Goal: Find specific page/section: Find specific page/section

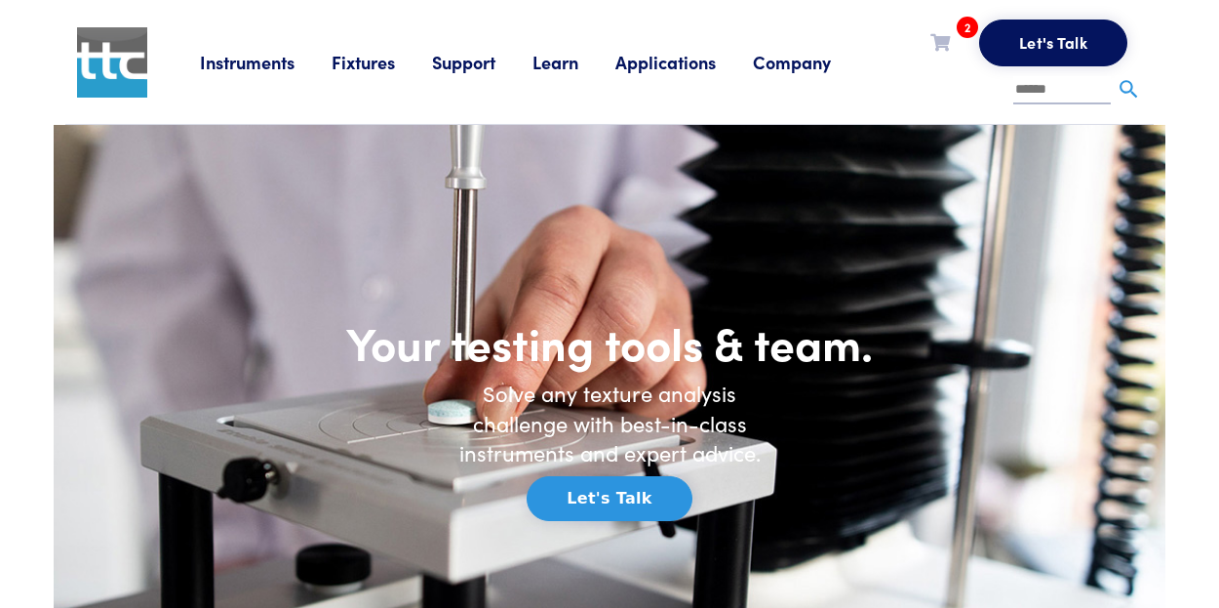
click at [354, 60] on link "Fixtures" at bounding box center [382, 62] width 100 height 24
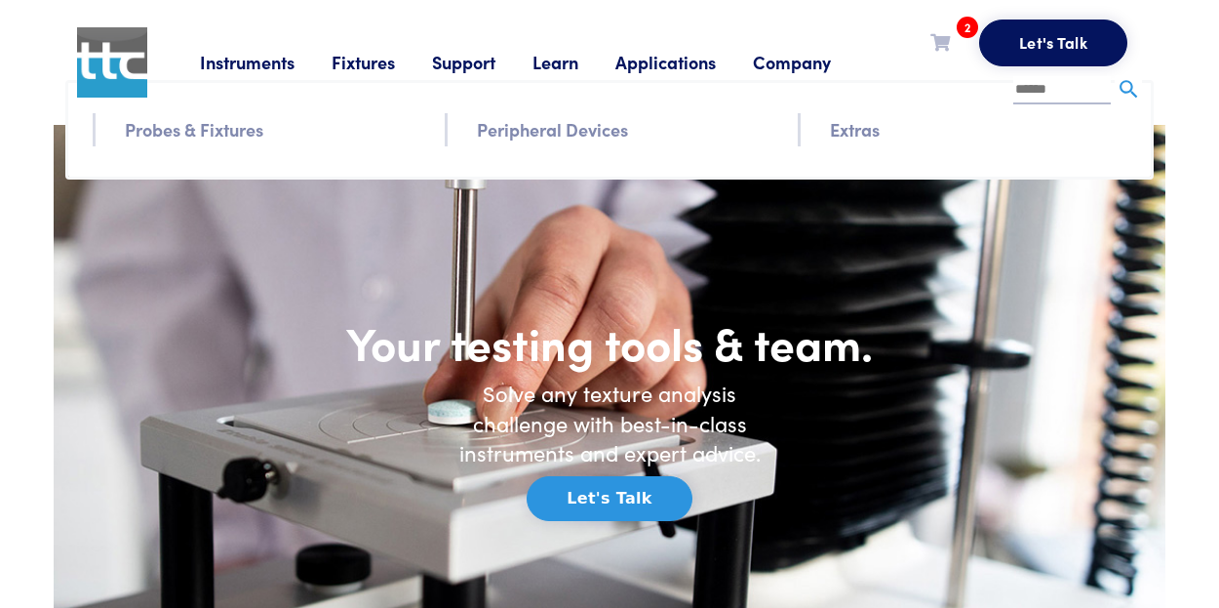
click at [177, 130] on link "Probes & Fixtures" at bounding box center [194, 129] width 139 height 28
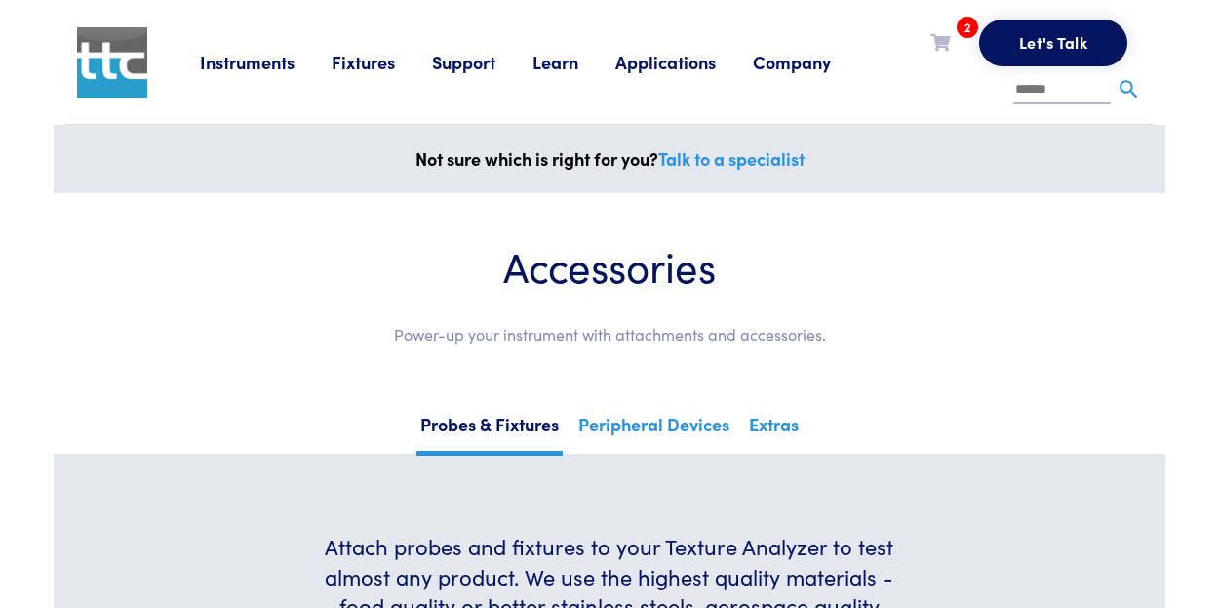
drag, startPoint x: 1228, startPoint y: 77, endPoint x: 1213, endPoint y: -29, distance: 107.5
